Goal: Information Seeking & Learning: Learn about a topic

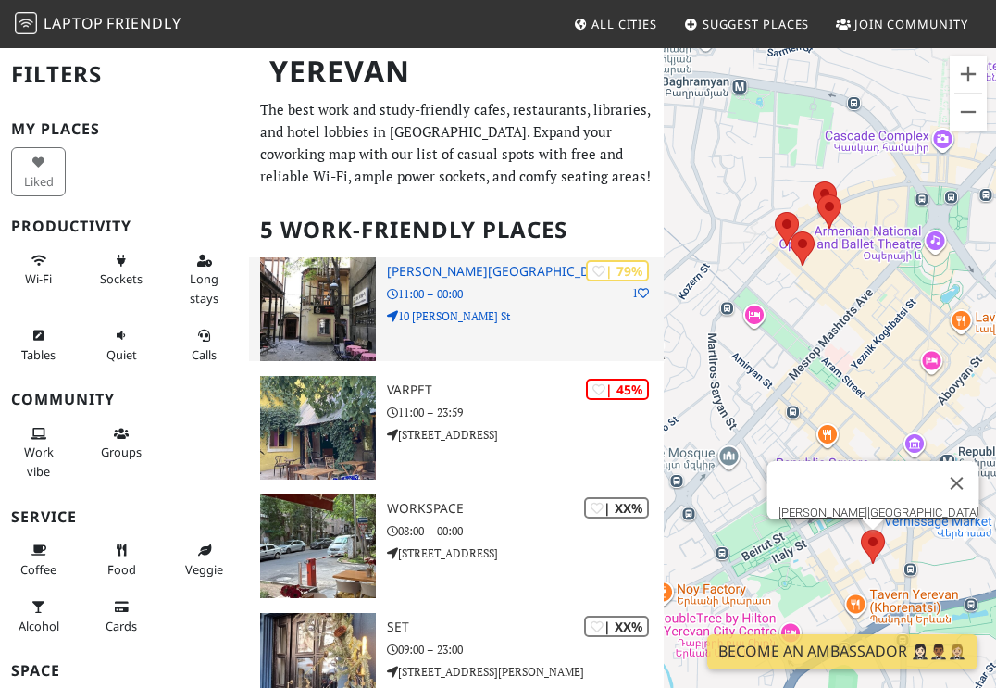
click at [450, 293] on p "11:00 – 00:00" at bounding box center [525, 294] width 277 height 18
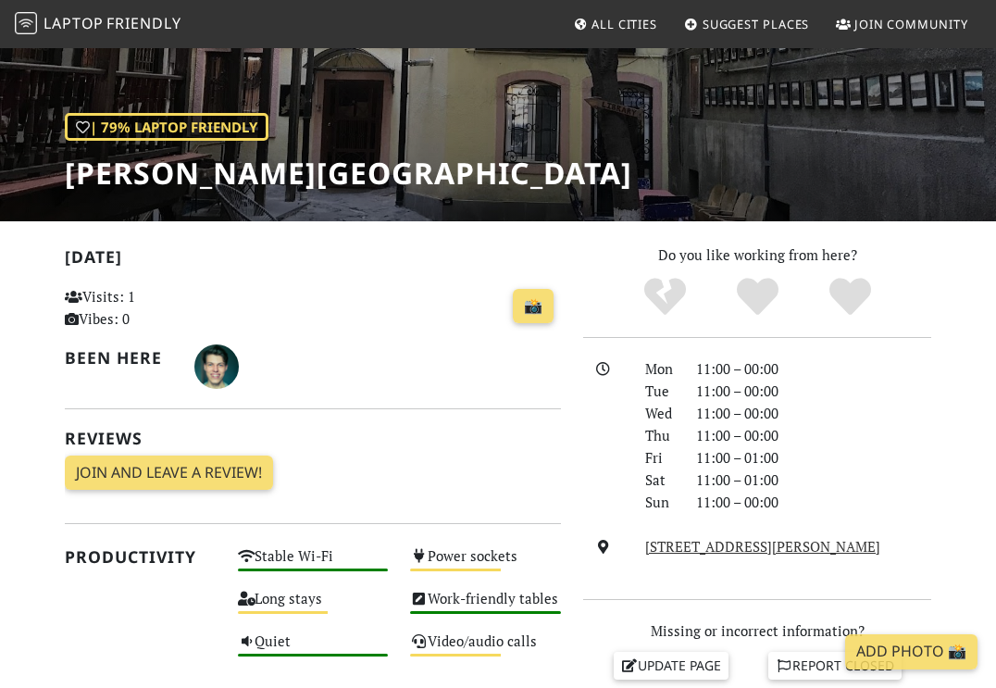
scroll to position [193, 0]
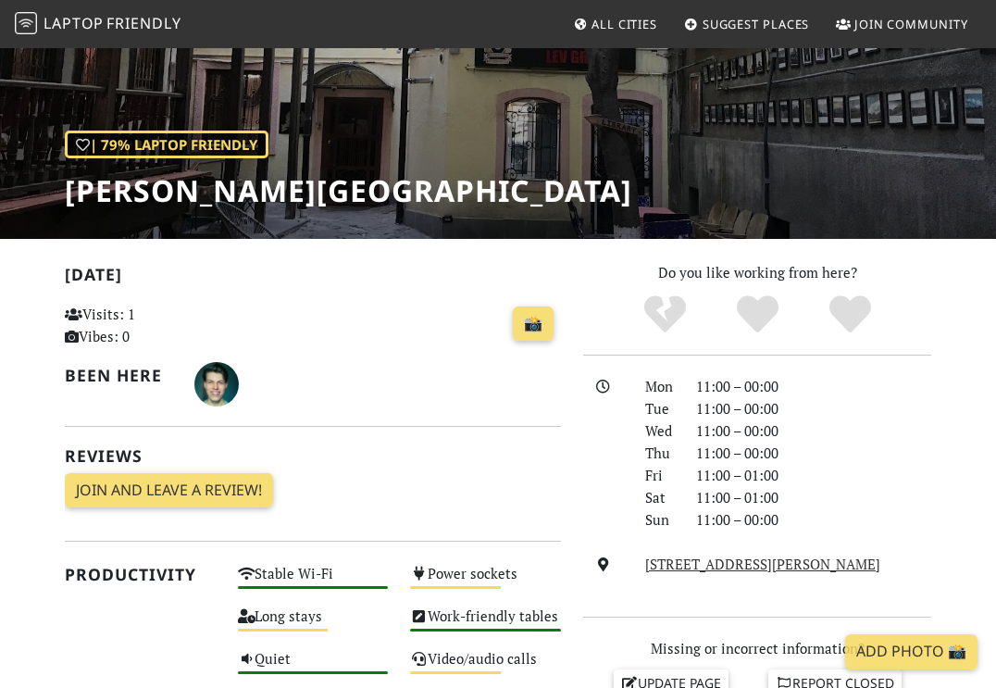
click at [200, 183] on h1 "[PERSON_NAME][GEOGRAPHIC_DATA]" at bounding box center [349, 190] width 568 height 35
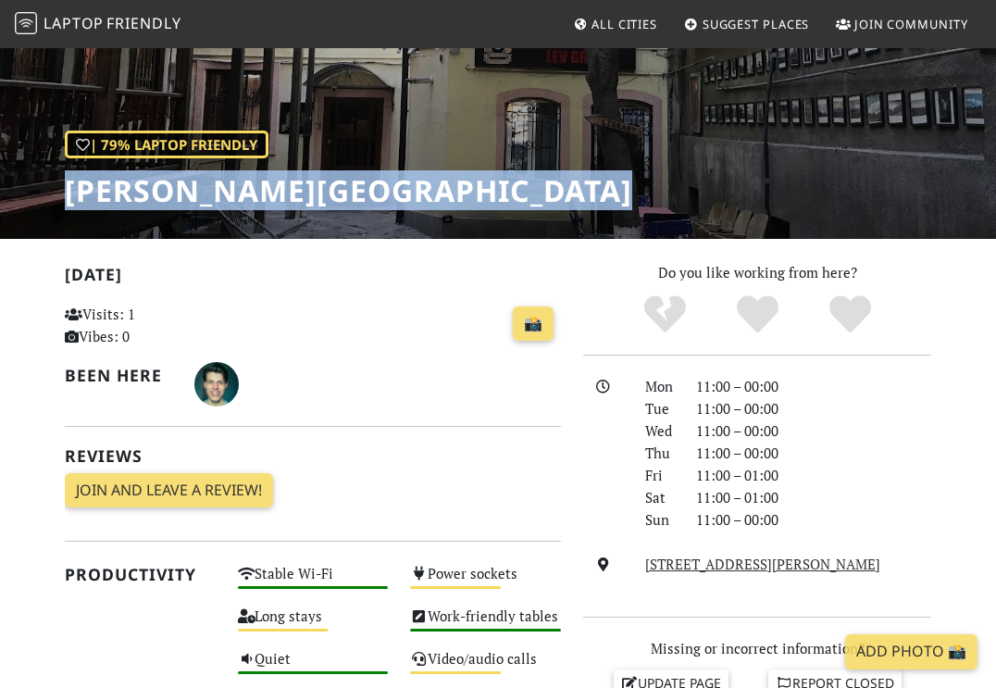
click at [200, 183] on h1 "[PERSON_NAME][GEOGRAPHIC_DATA]" at bounding box center [349, 190] width 568 height 35
copy div "[PERSON_NAME][GEOGRAPHIC_DATA]"
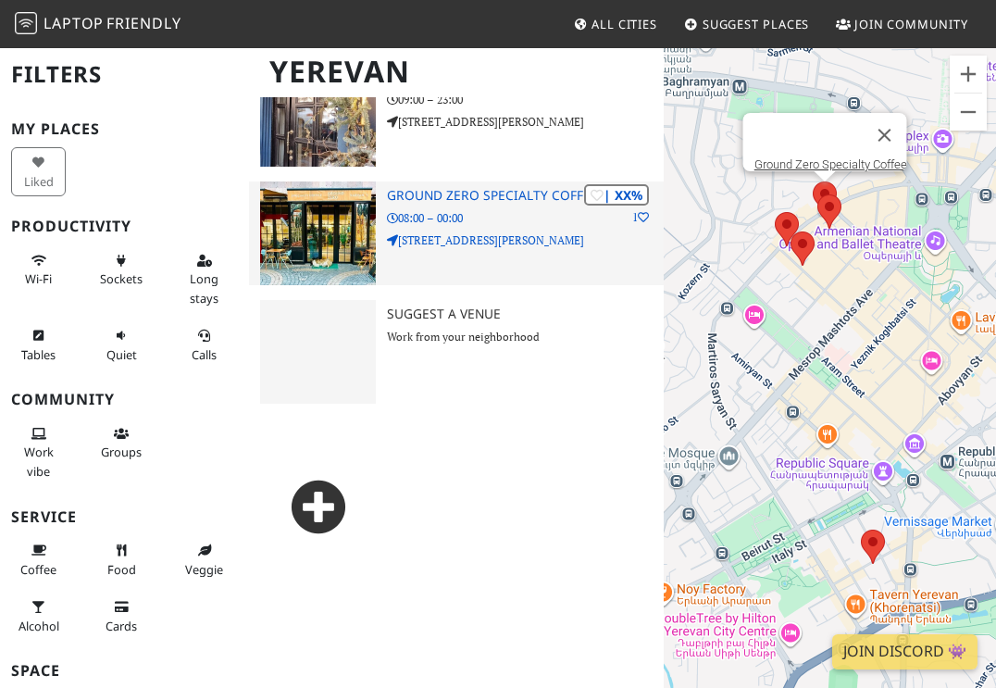
scroll to position [1160, 0]
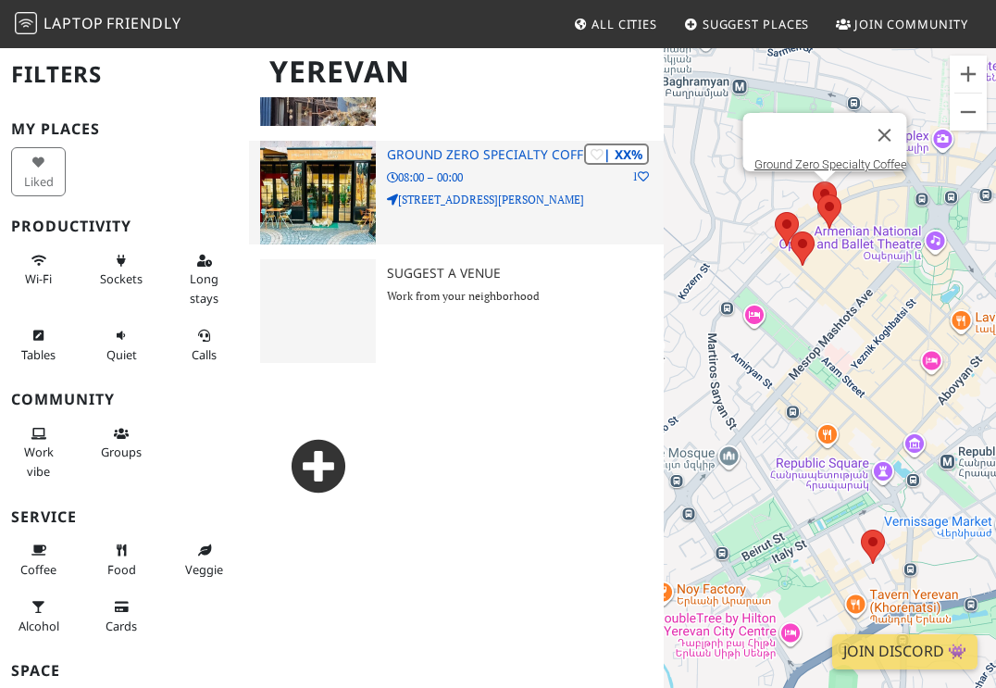
click at [472, 184] on p "08:00 – 00:00" at bounding box center [525, 177] width 277 height 18
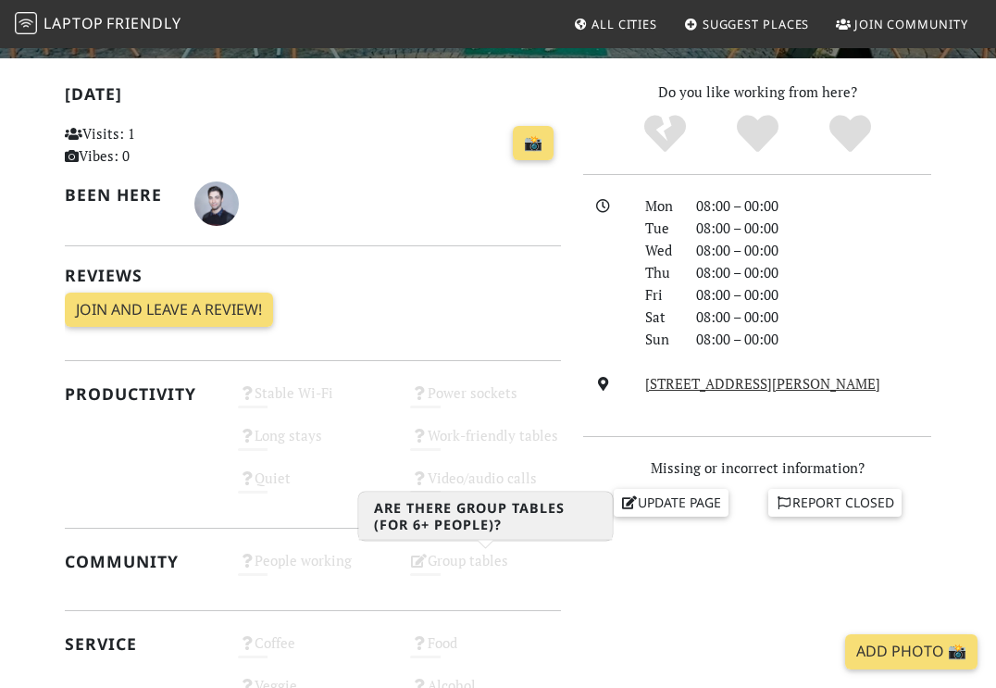
scroll to position [278, 0]
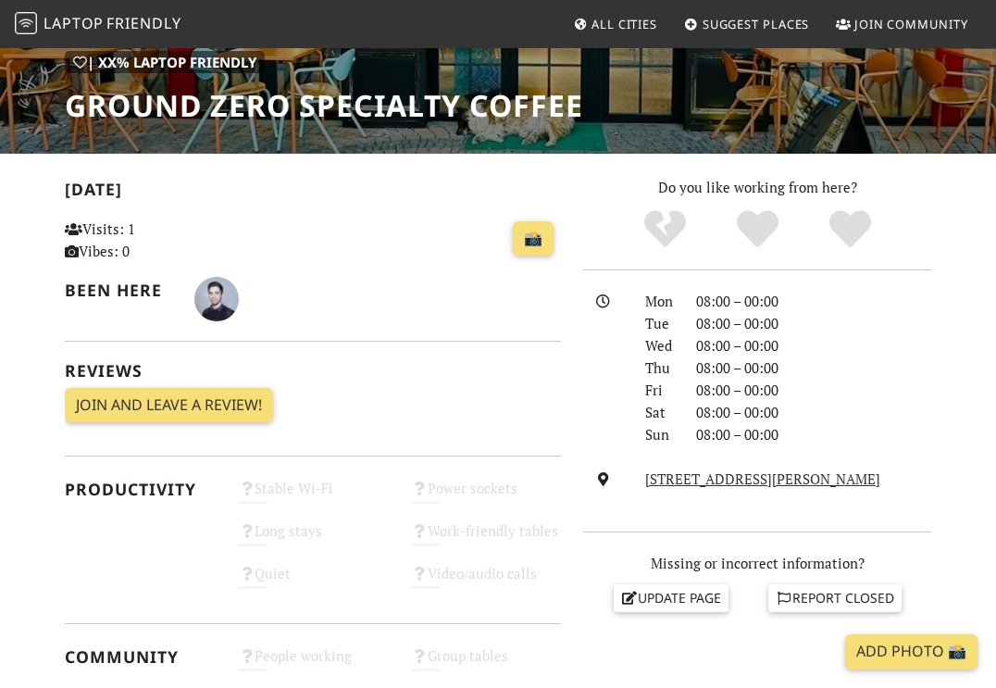
click at [324, 119] on h1 "Ground Zero Specialty Coffee" at bounding box center [324, 105] width 518 height 35
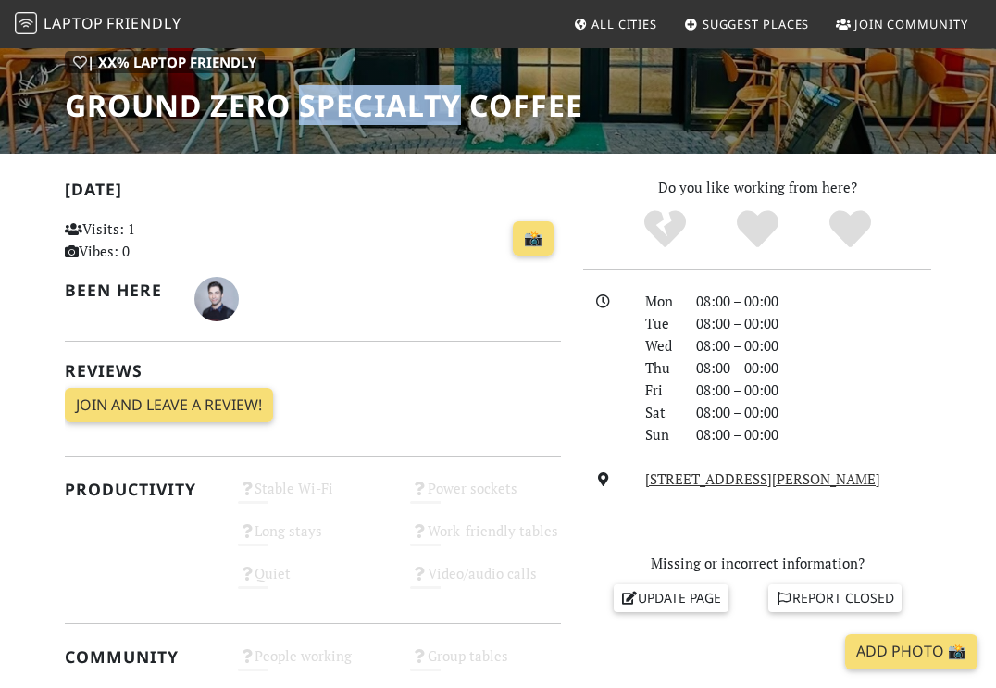
click at [324, 119] on h1 "Ground Zero Specialty Coffee" at bounding box center [324, 105] width 518 height 35
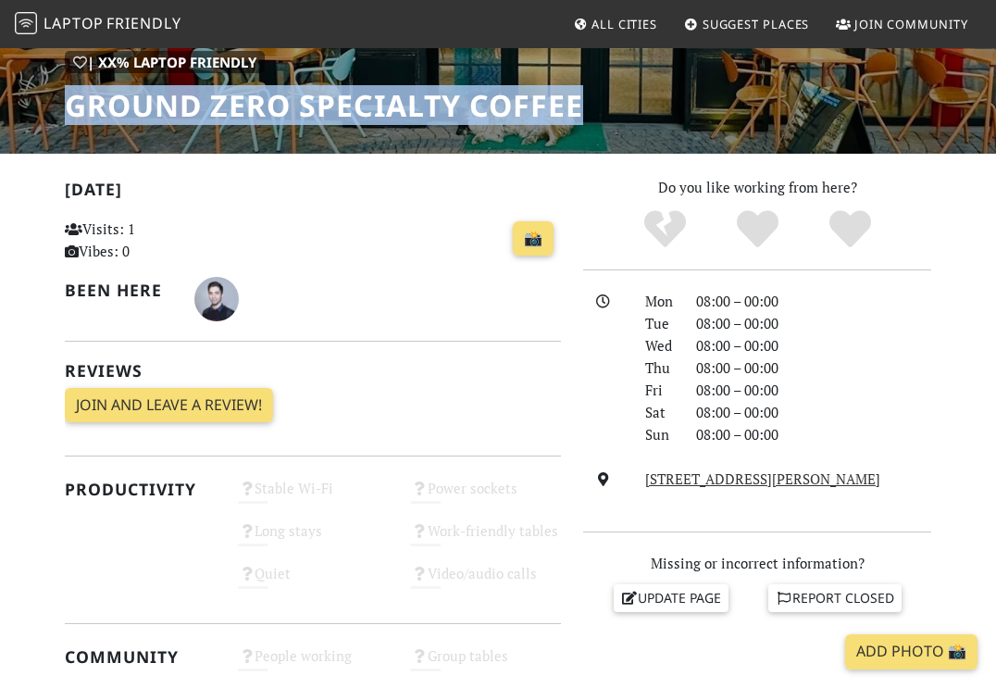
click at [324, 119] on h1 "Ground Zero Specialty Coffee" at bounding box center [324, 105] width 518 height 35
copy div "Ground Zero Specialty Coffee"
